Goal: Check status: Check status

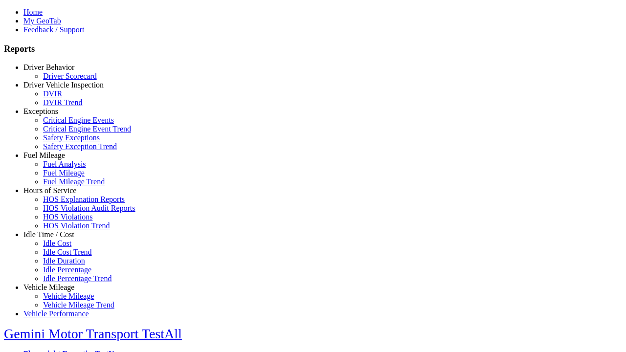
click at [56, 283] on link "Vehicle Mileage" at bounding box center [48, 287] width 51 height 8
click at [64, 301] on link "Vehicle Mileage Trend" at bounding box center [78, 305] width 71 height 8
type input "*********"
